Goal: Transaction & Acquisition: Purchase product/service

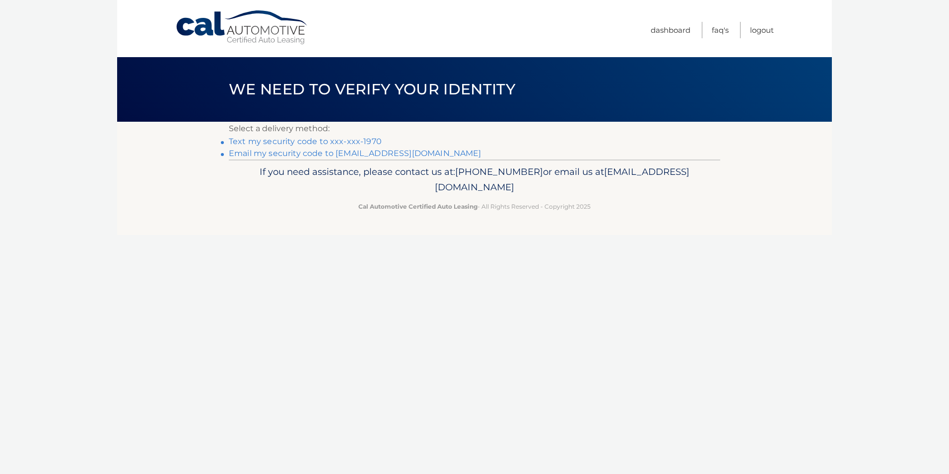
click at [351, 142] on link "Text my security code to xxx-xxx-1970" at bounding box center [305, 141] width 153 height 9
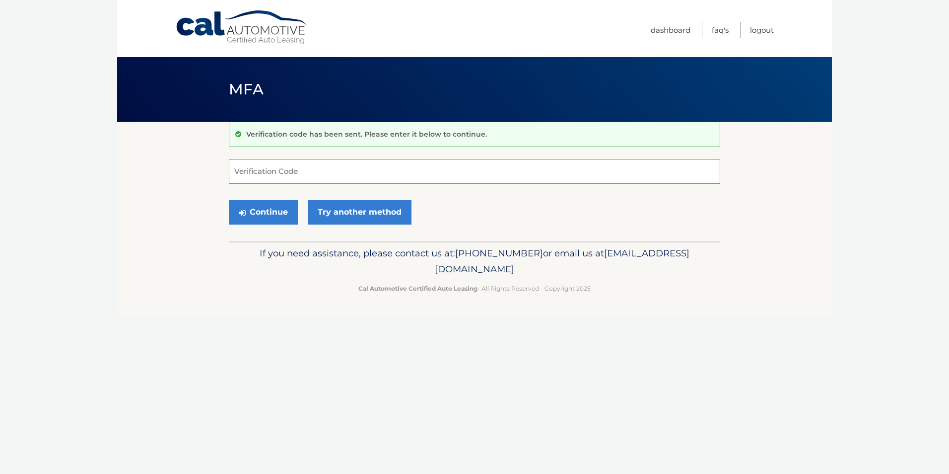
click at [299, 174] on input "Verification Code" at bounding box center [475, 171] width 492 height 25
click at [255, 172] on input "Verification Code" at bounding box center [475, 171] width 492 height 25
type input "019376"
click at [289, 218] on button "Continue" at bounding box center [263, 212] width 69 height 25
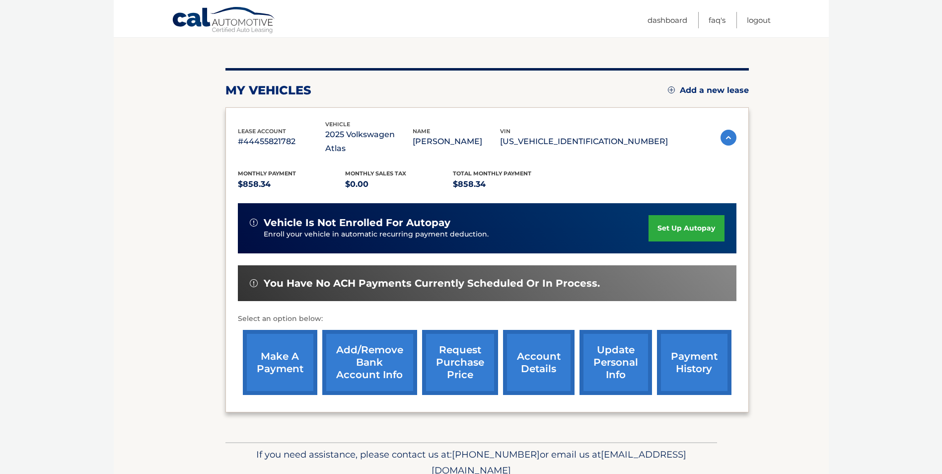
scroll to position [99, 0]
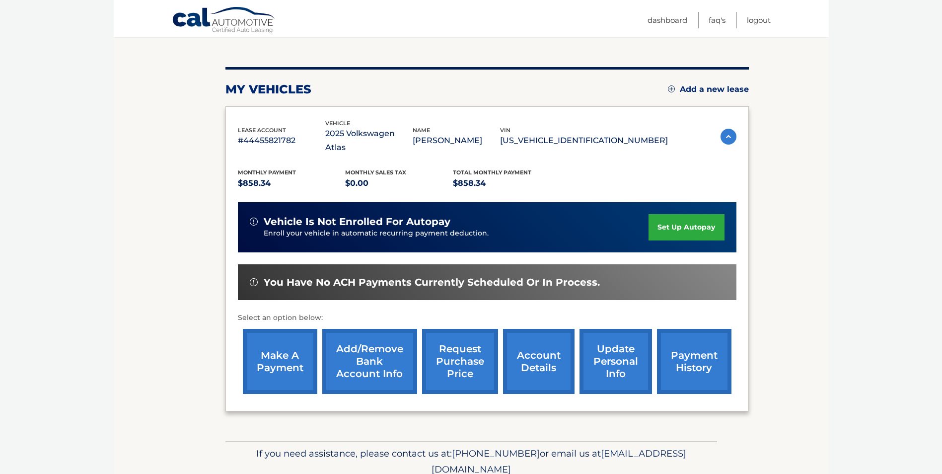
click at [293, 357] on link "make a payment" at bounding box center [280, 361] width 74 height 65
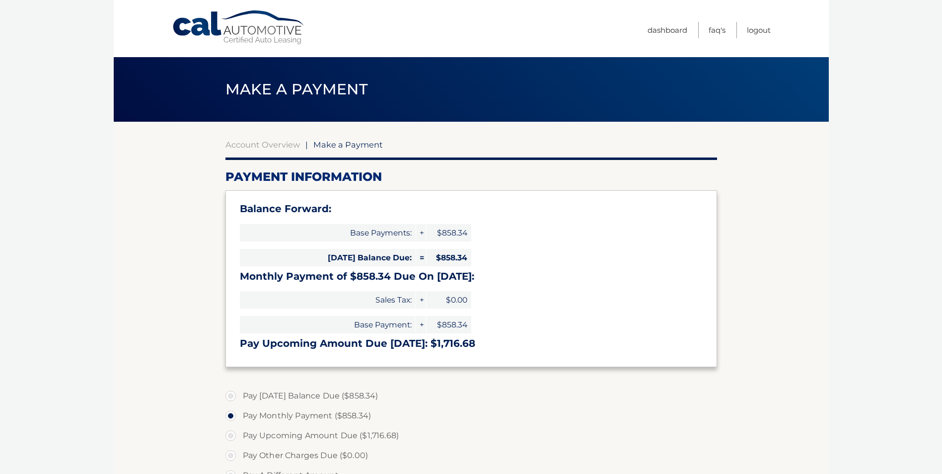
select select "OTdlOWZhMTYtODdiYS00YjgzLTlhMmEtOGM5MzVhZTVmNmFi"
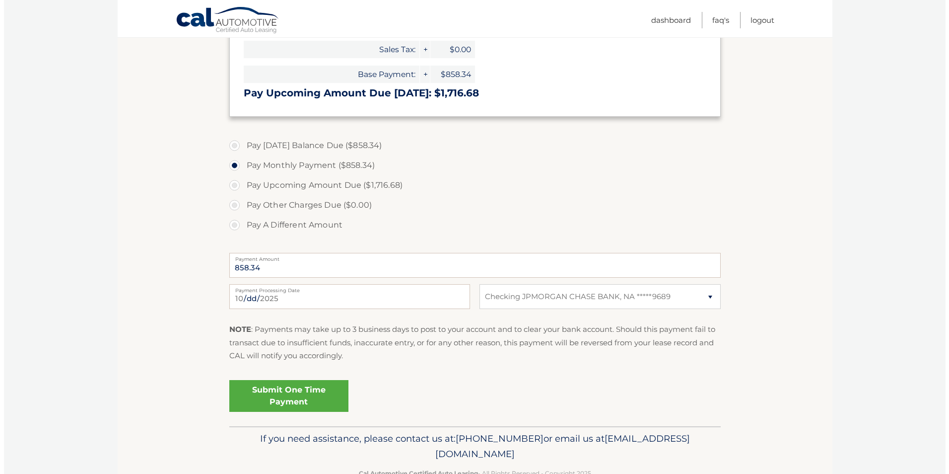
scroll to position [278, 0]
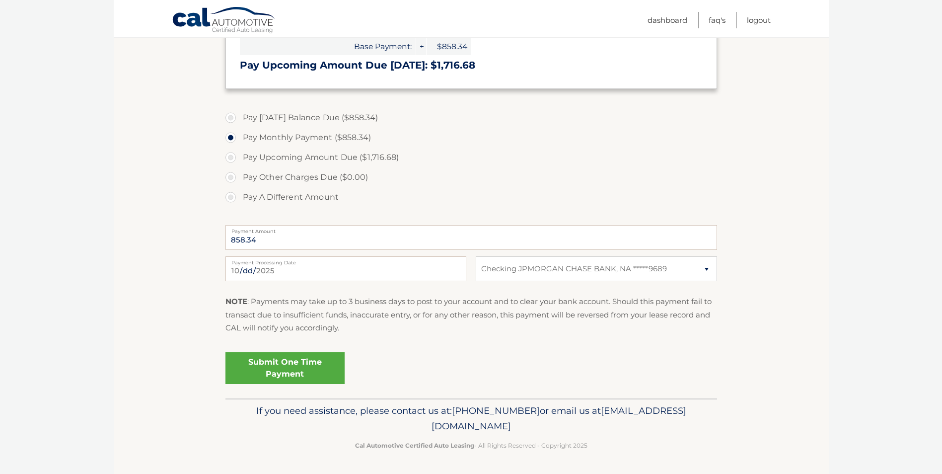
click at [291, 377] on link "Submit One Time Payment" at bounding box center [284, 368] width 119 height 32
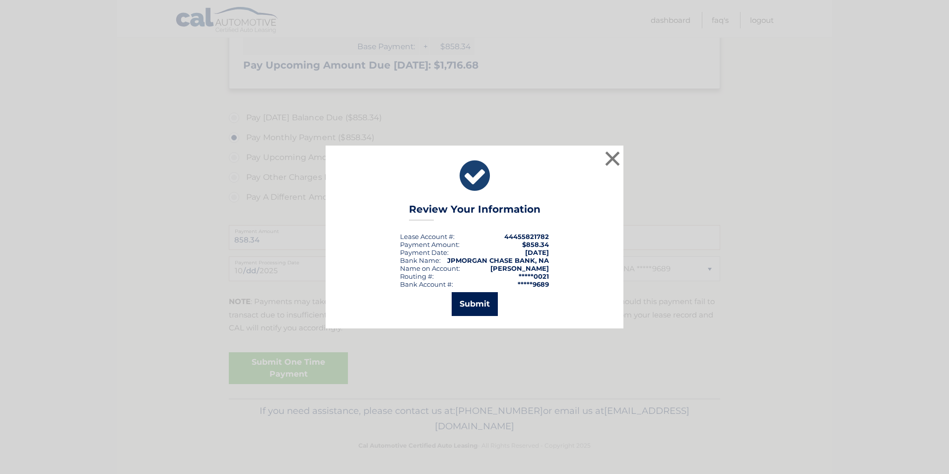
click at [483, 308] on button "Submit" at bounding box center [475, 304] width 46 height 24
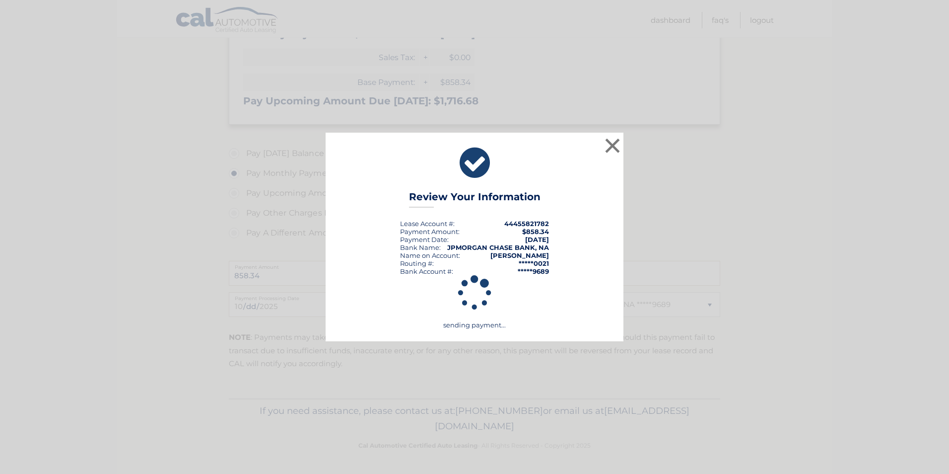
scroll to position [242, 0]
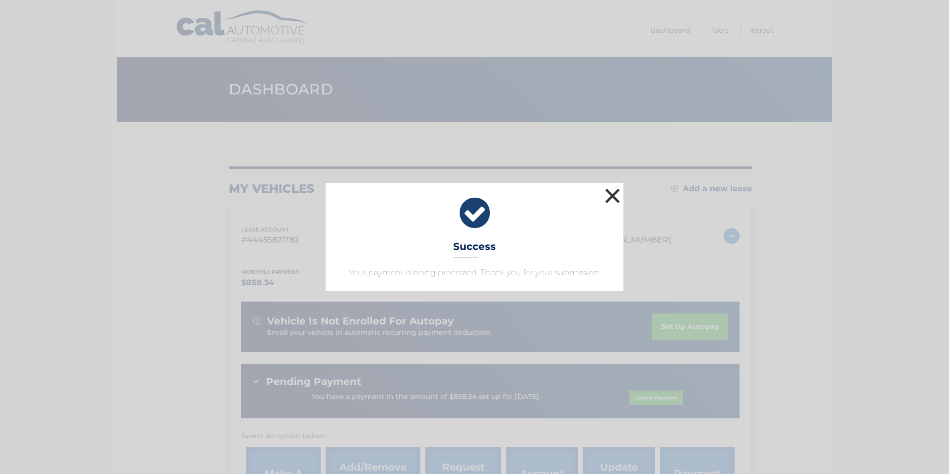
click at [615, 197] on button "×" at bounding box center [613, 196] width 20 height 20
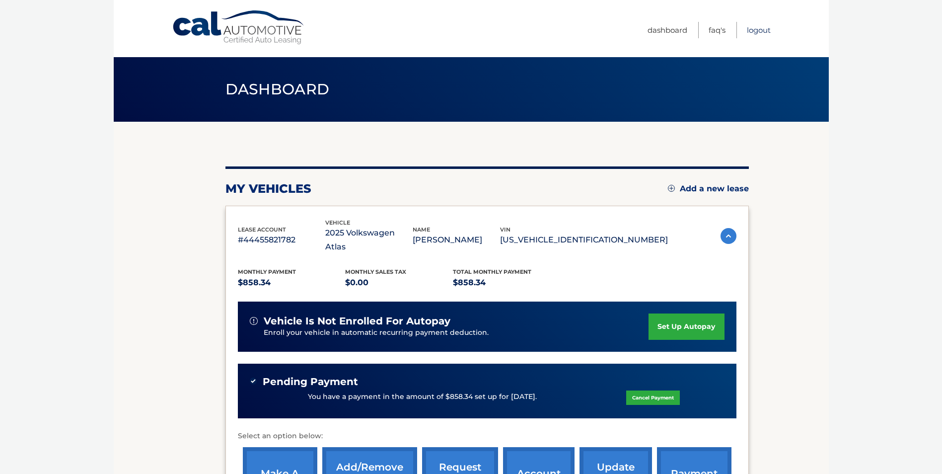
click at [756, 27] on link "Logout" at bounding box center [759, 30] width 24 height 16
